Goal: Task Accomplishment & Management: Manage account settings

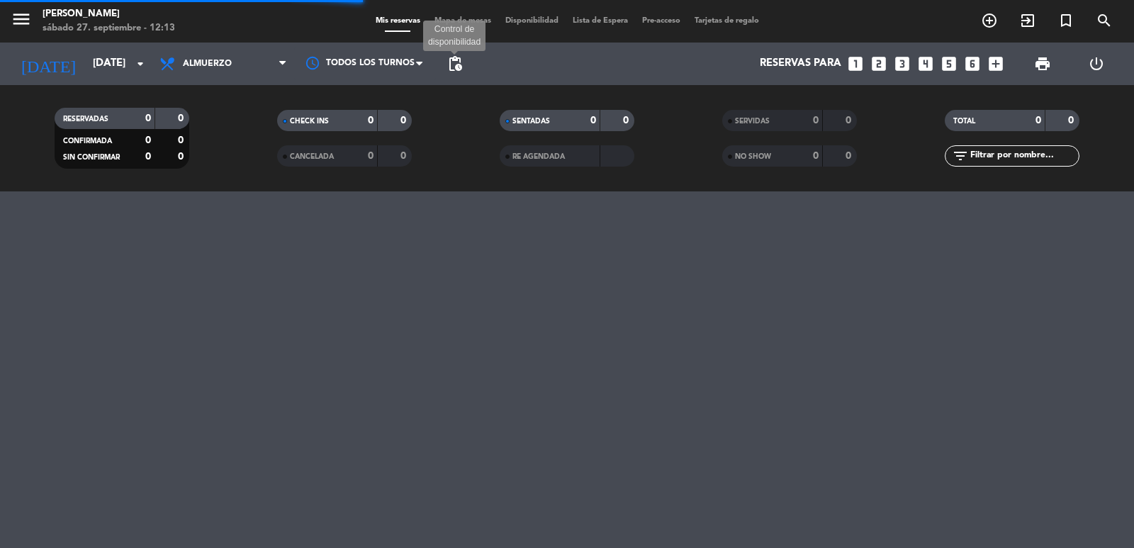
click at [463, 64] on span "pending_actions" at bounding box center [454, 63] width 17 height 17
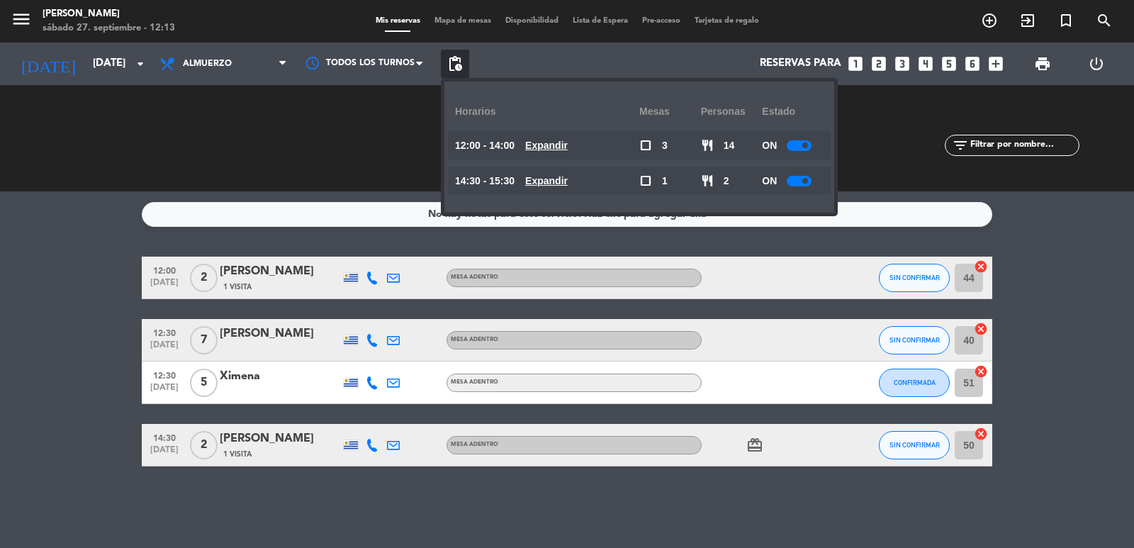
click at [36, 304] on bookings-row "12:00 [DATE] 2 [PERSON_NAME] 1 Visita MESA ADENTRO SIN CONFIRMAR 44 cancel 12:3…" at bounding box center [567, 362] width 1134 height 210
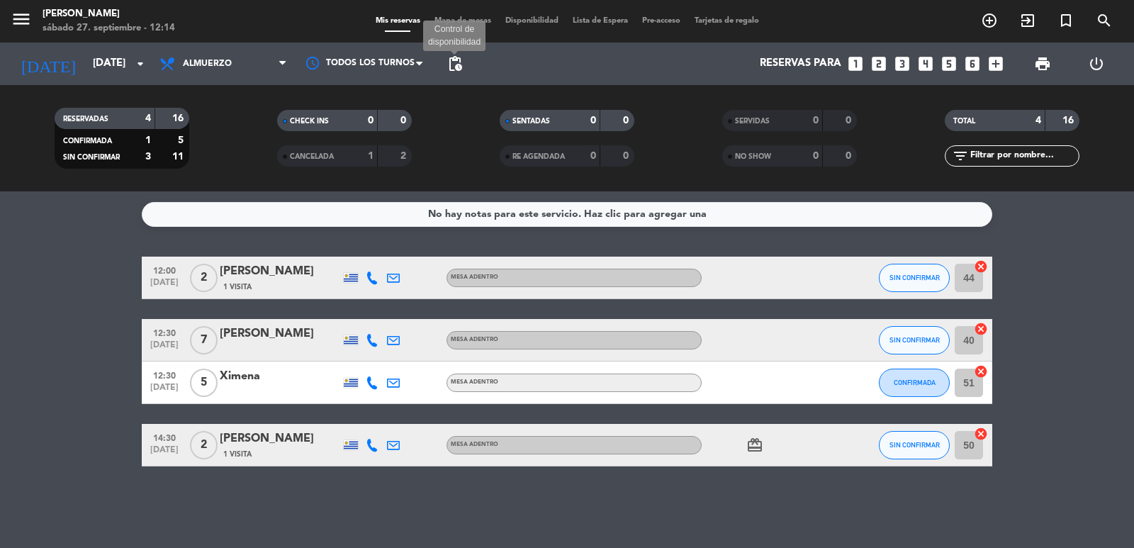
click at [454, 65] on span "pending_actions" at bounding box center [454, 63] width 17 height 17
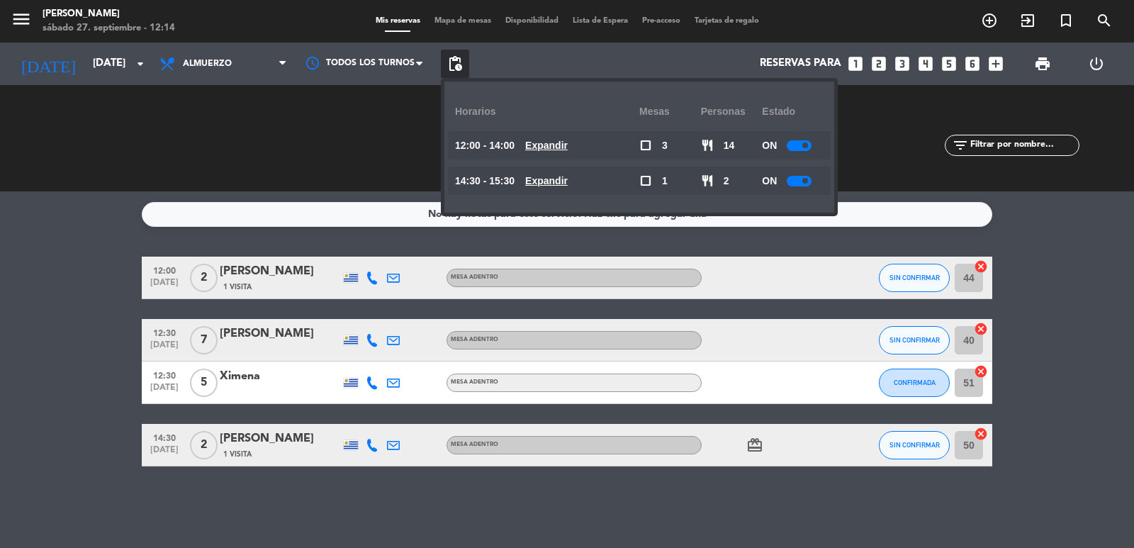
click at [660, 66] on div "Reservas para looks_one looks_two looks_3 looks_4 looks_5 looks_6 add_box" at bounding box center [739, 64] width 541 height 43
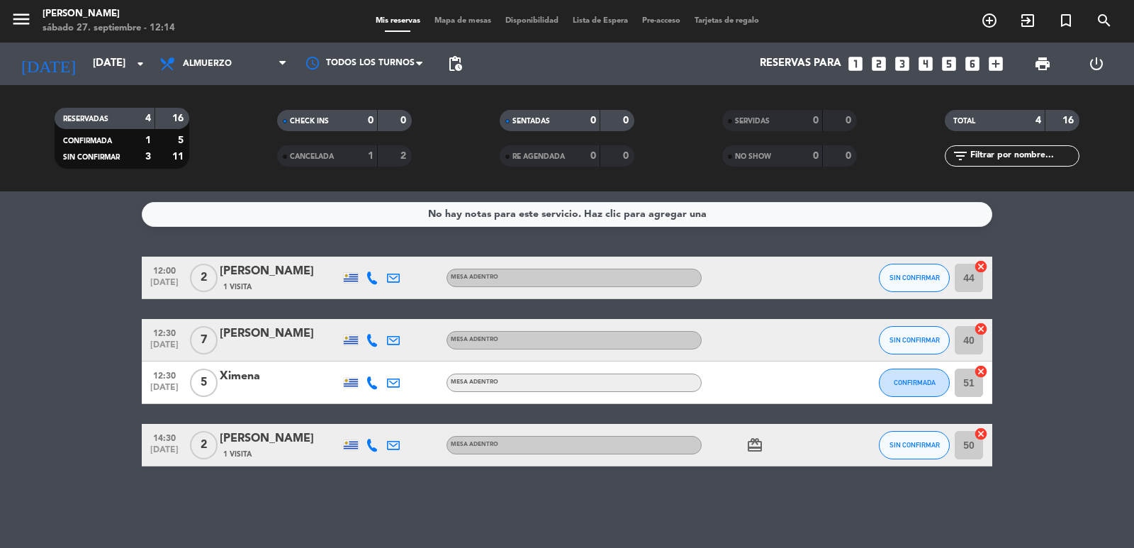
click at [960, 152] on icon "filter_list" at bounding box center [960, 155] width 17 height 17
click at [960, 163] on icon "filter_list" at bounding box center [960, 155] width 17 height 17
click at [174, 140] on div "5" at bounding box center [172, 141] width 27 height 16
click at [368, 151] on strong "1" at bounding box center [371, 156] width 6 height 10
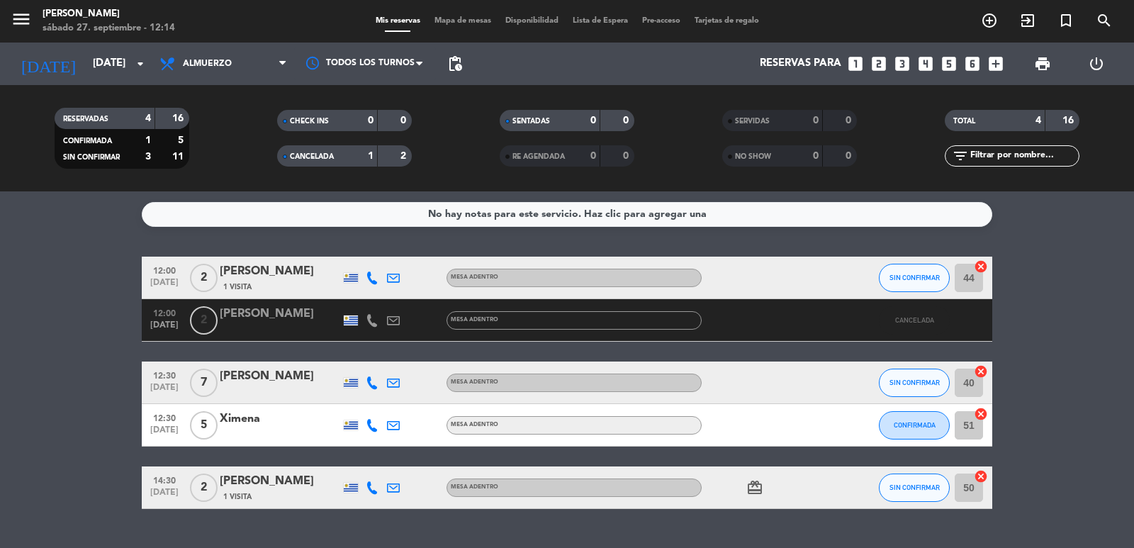
click at [380, 159] on div "CANCELADA 1 2" at bounding box center [344, 155] width 135 height 21
